Goal: Information Seeking & Learning: Learn about a topic

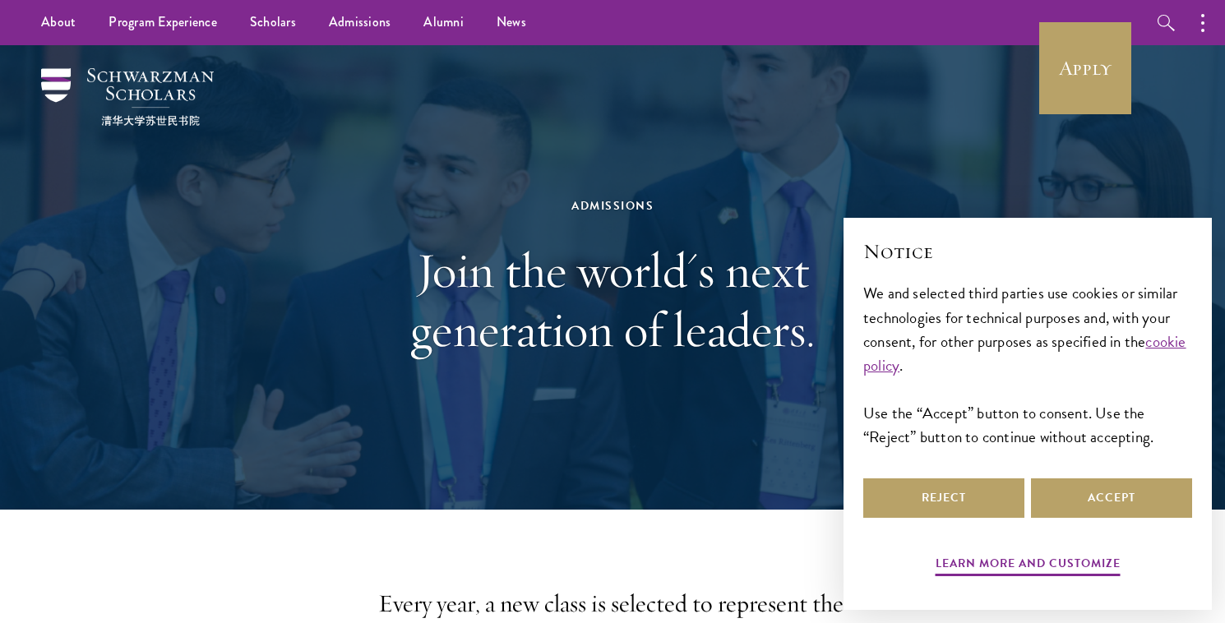
click at [507, 282] on h1 "Join the world's next generation of leaders." at bounding box center [612, 300] width 567 height 118
click at [1092, 496] on button "Accept" at bounding box center [1111, 497] width 161 height 39
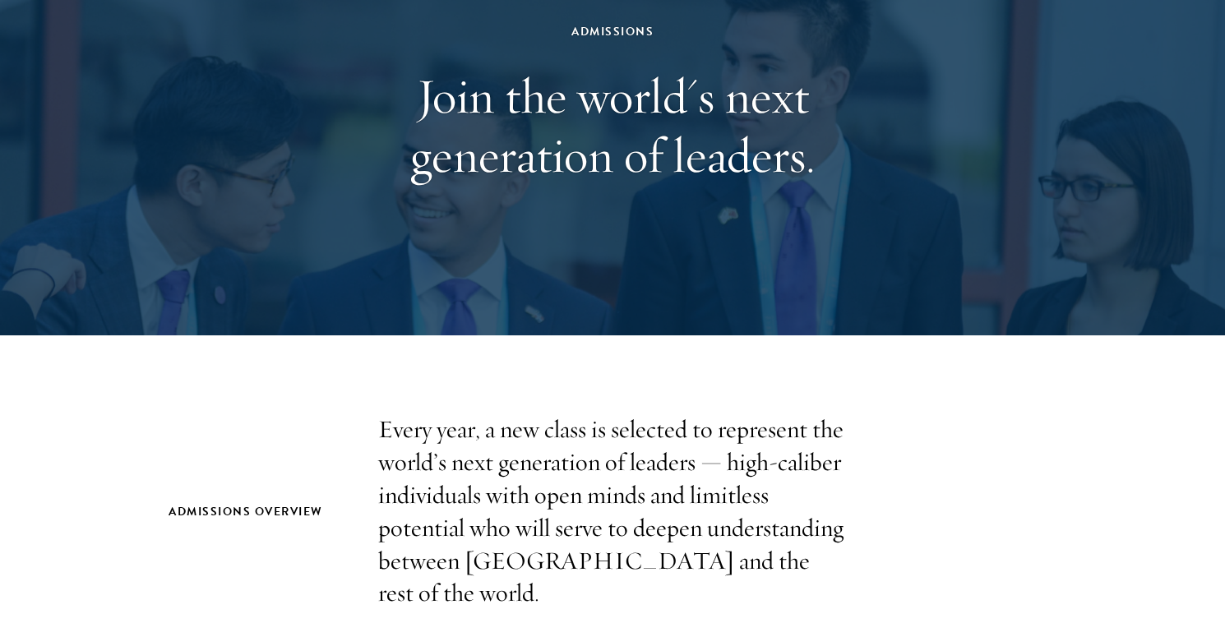
scroll to position [120, 0]
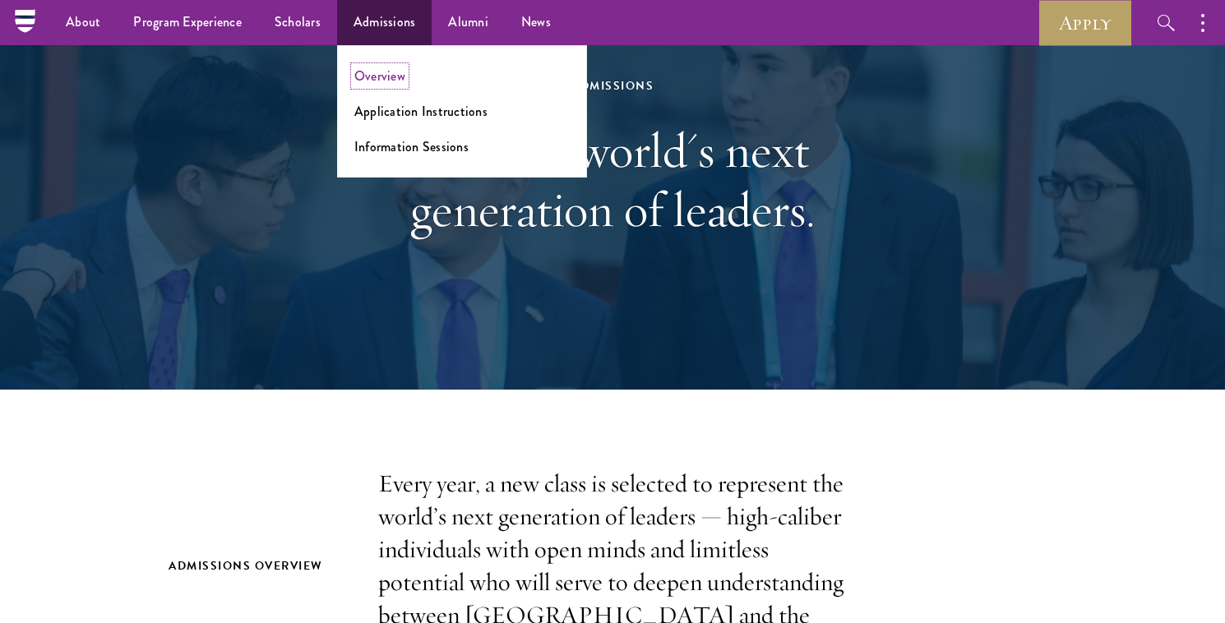
click at [386, 81] on link "Overview" at bounding box center [379, 76] width 51 height 19
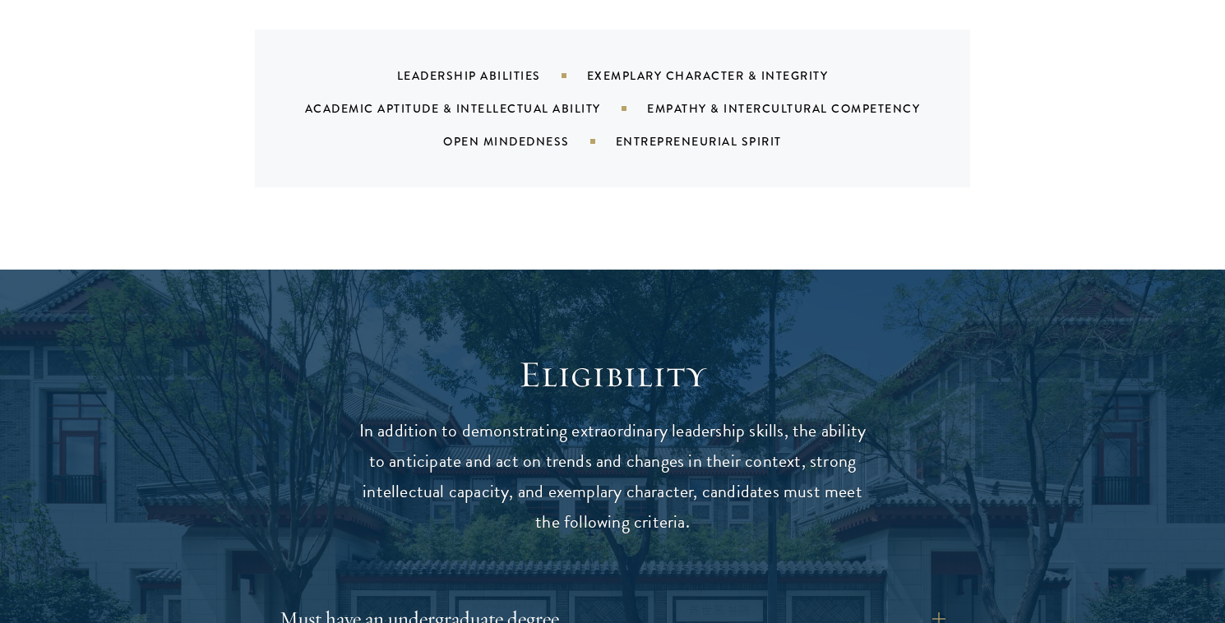
scroll to position [1990, 0]
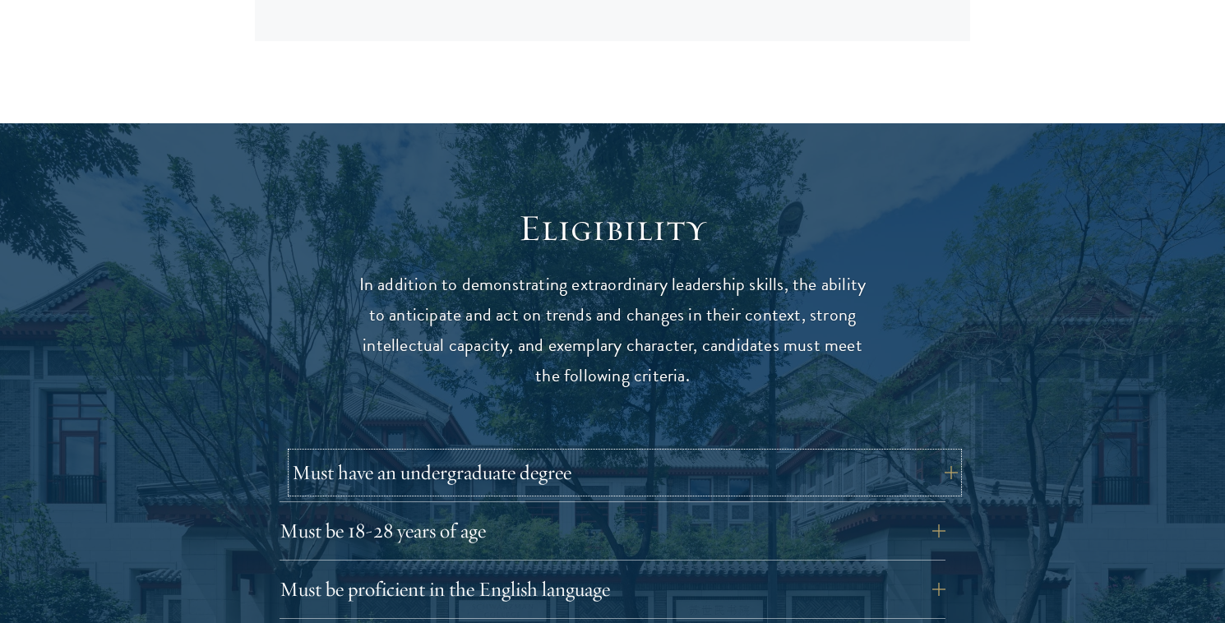
click at [610, 453] on button "Must have an undergraduate degree" at bounding box center [625, 472] width 666 height 39
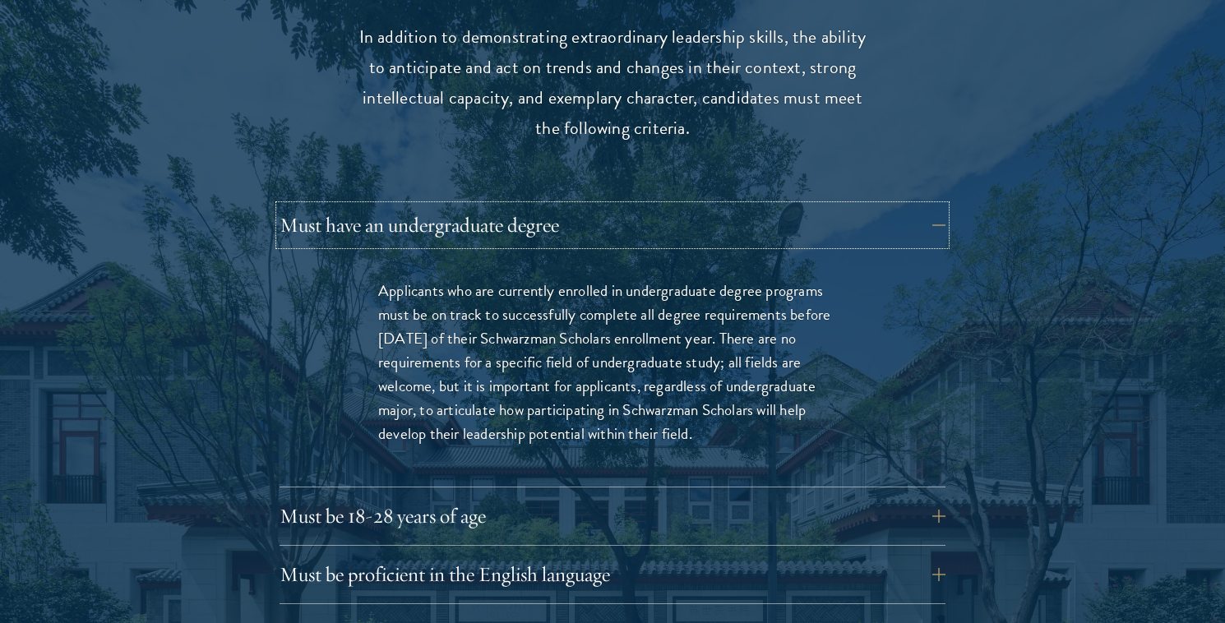
scroll to position [2239, 0]
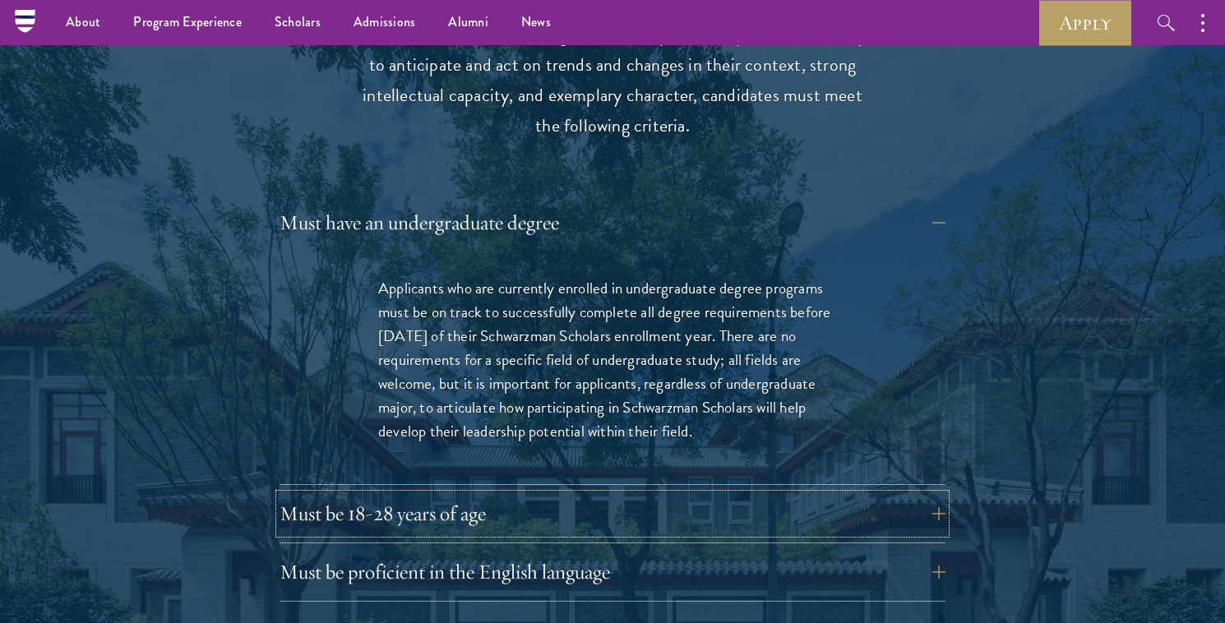
click at [673, 495] on button "Must be 18-28 years of age" at bounding box center [612, 513] width 666 height 39
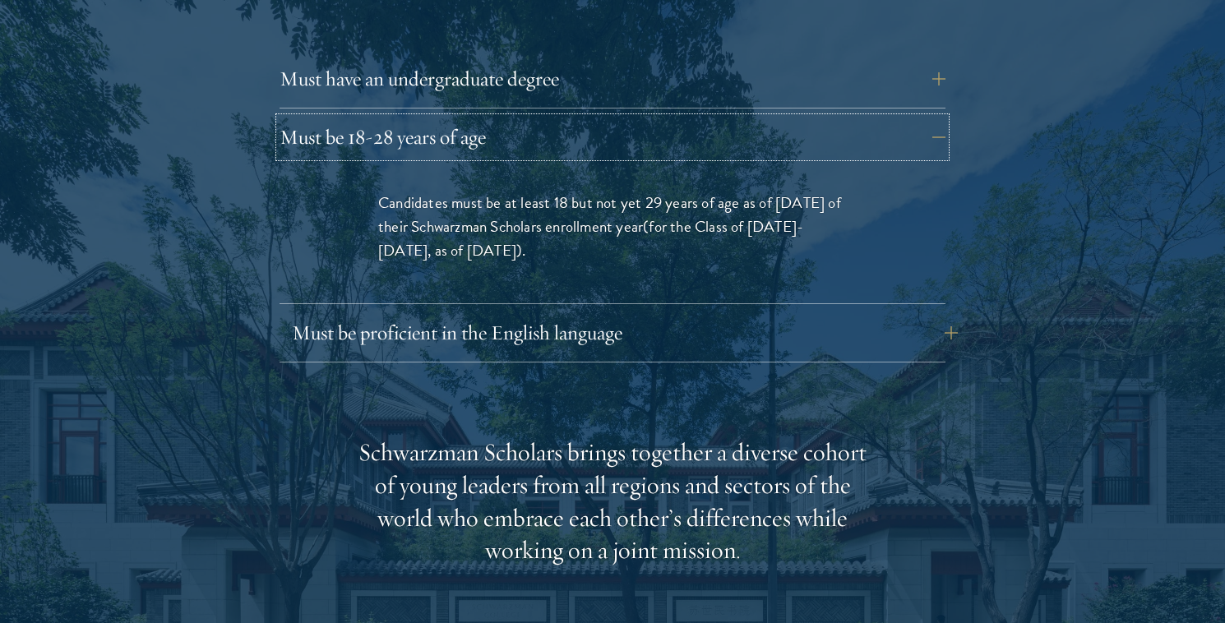
scroll to position [2388, 0]
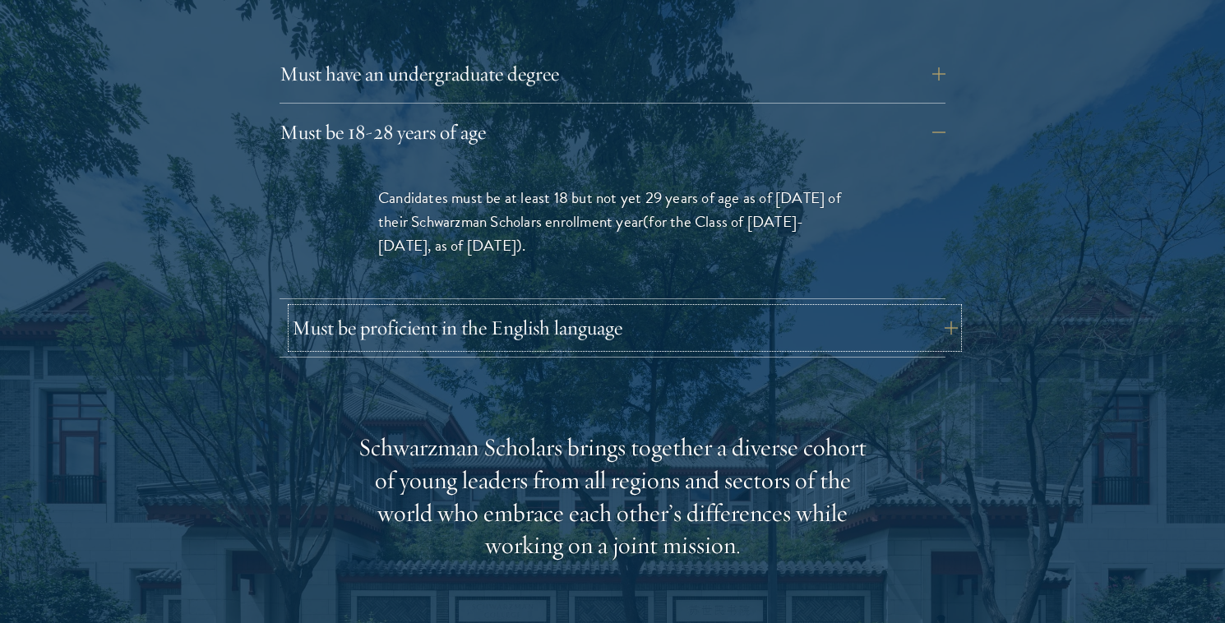
click at [621, 311] on button "Must be proficient in the English language" at bounding box center [625, 327] width 666 height 39
